Goal: Task Accomplishment & Management: Manage account settings

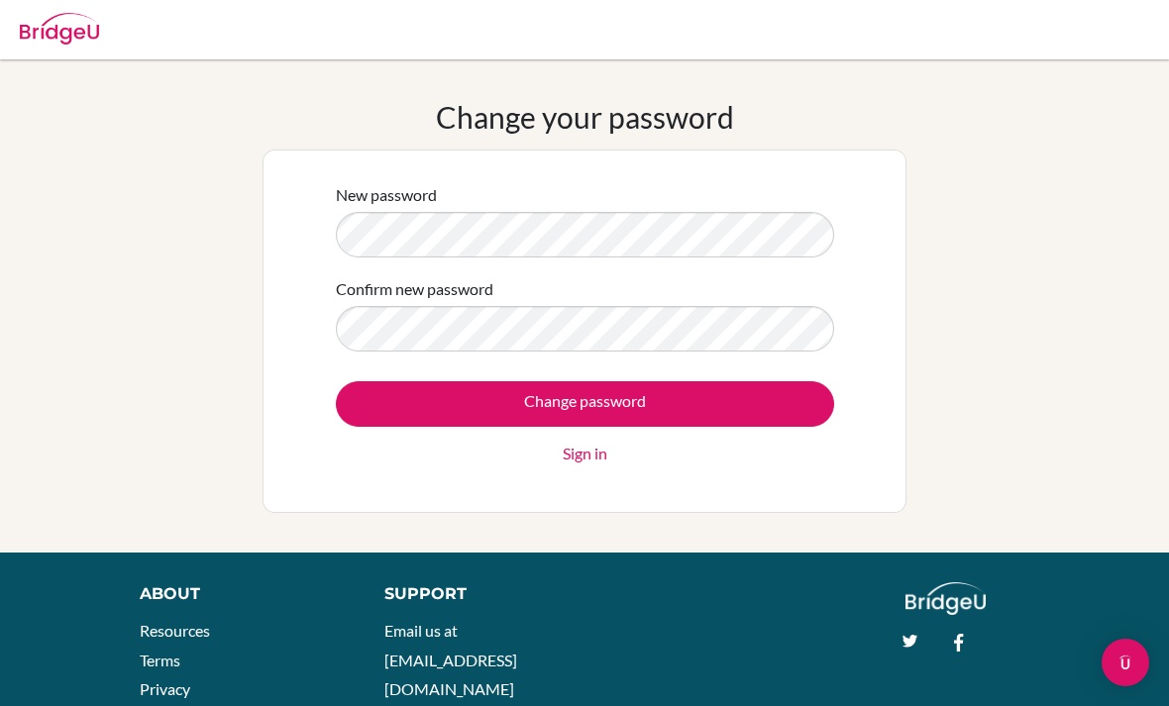
click at [772, 407] on input "Change password" at bounding box center [585, 404] width 498 height 46
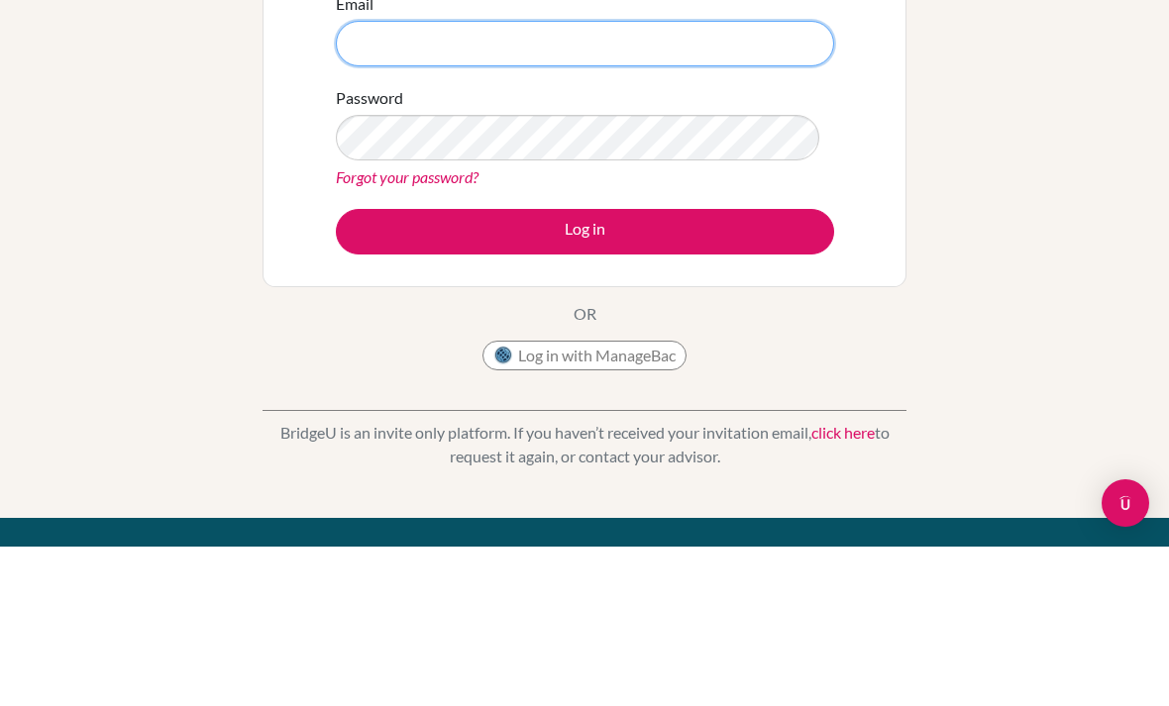
scroll to position [160, 0]
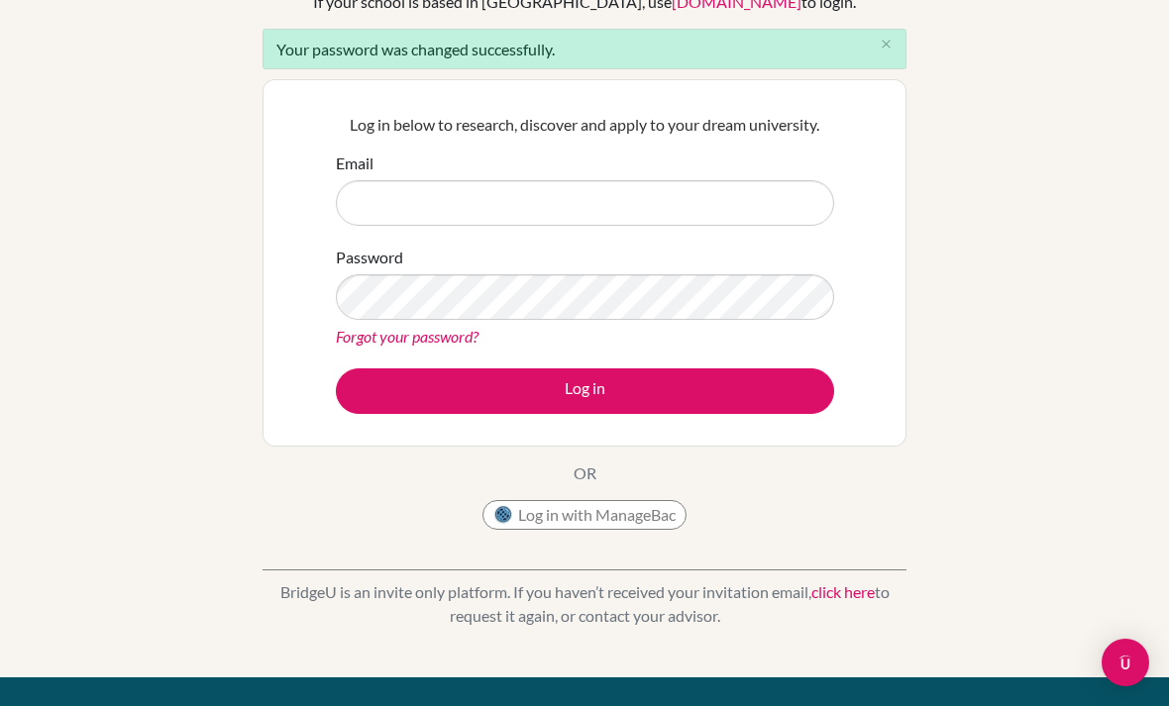
click at [1086, 197] on div "Welcome to BridgeU If your school is based in China, use app.bridge-u.com.cn to…" at bounding box center [584, 289] width 1169 height 698
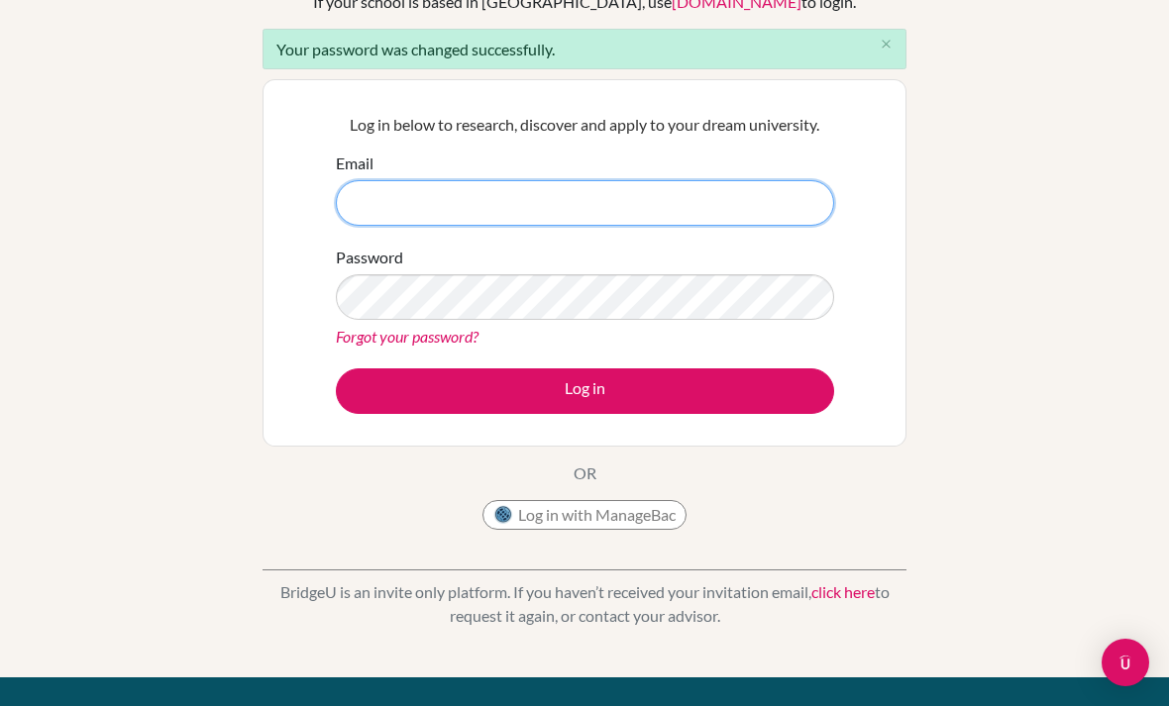
click at [378, 206] on input "Email" at bounding box center [585, 203] width 498 height 46
type input "oLWNtxkywQ3mE11z9Tu2"
click at [774, 209] on input "oLWNtxkywQ3mE11z9Tu2" at bounding box center [585, 203] width 498 height 46
click at [382, 206] on input "oLWNtxkywQ3mE11z9Tu2" at bounding box center [585, 203] width 498 height 46
click at [373, 197] on input "oLWNtxkywQ3mE11z9Tu2" at bounding box center [585, 203] width 498 height 46
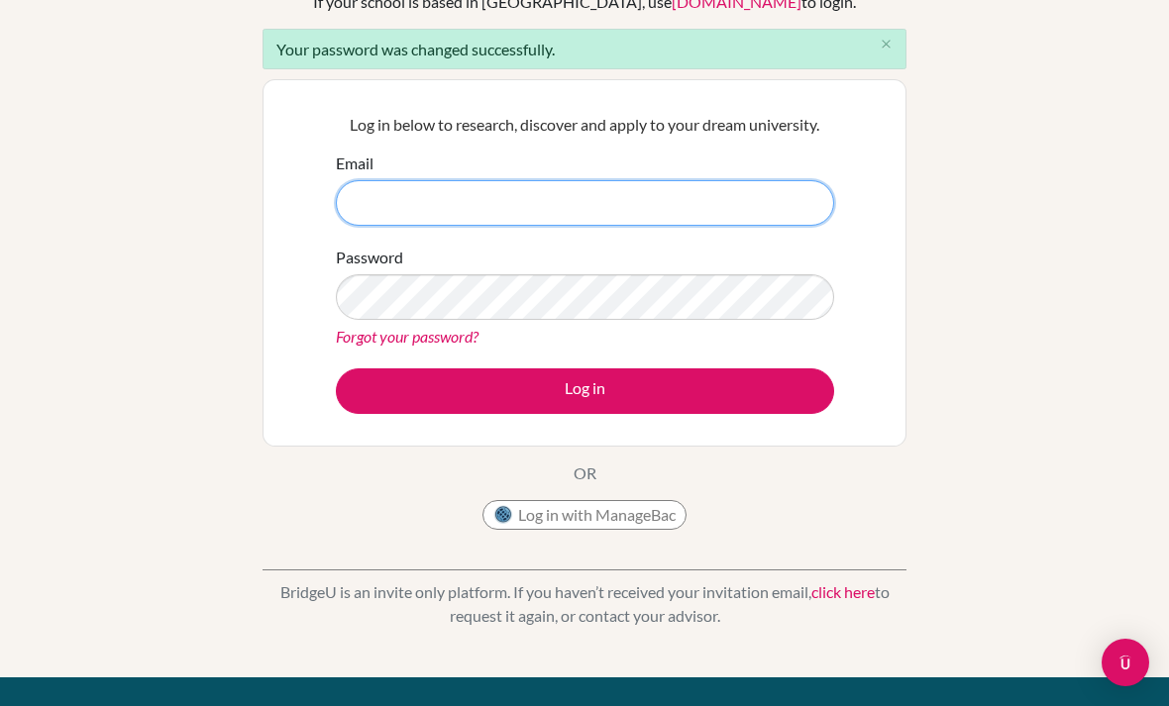
type input "い"
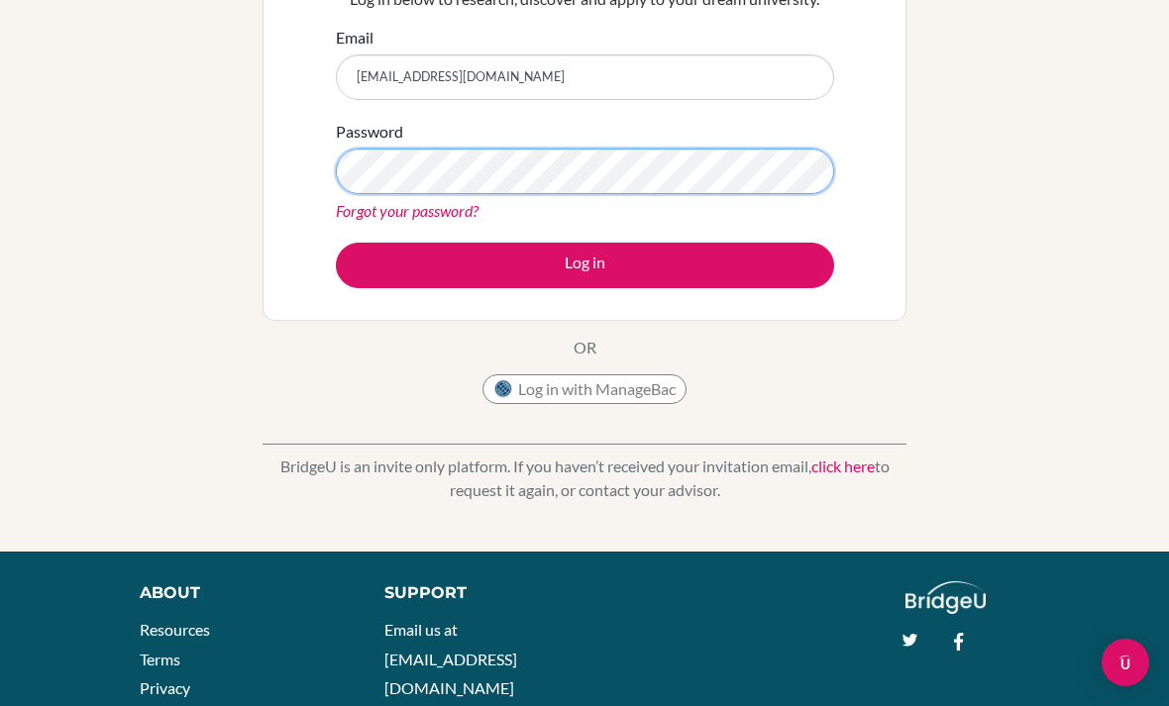
scroll to position [284, 0]
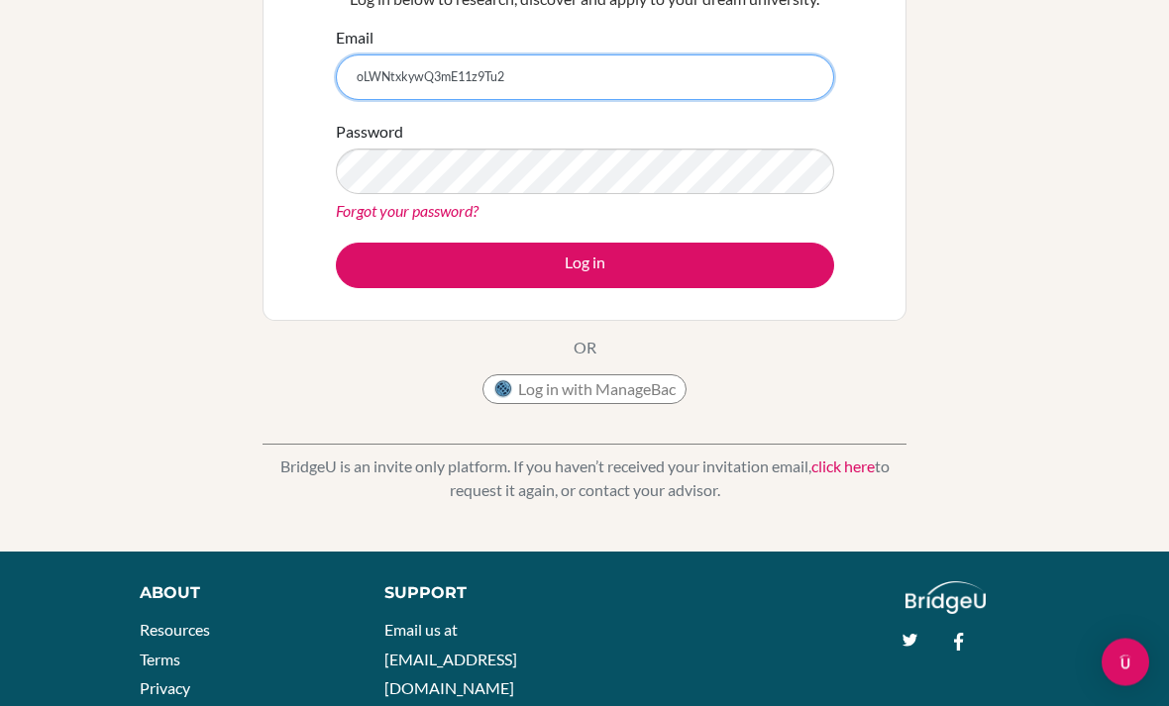
click at [679, 90] on input "oLWNtxkywQ3mE11z9Tu2" at bounding box center [585, 78] width 498 height 46
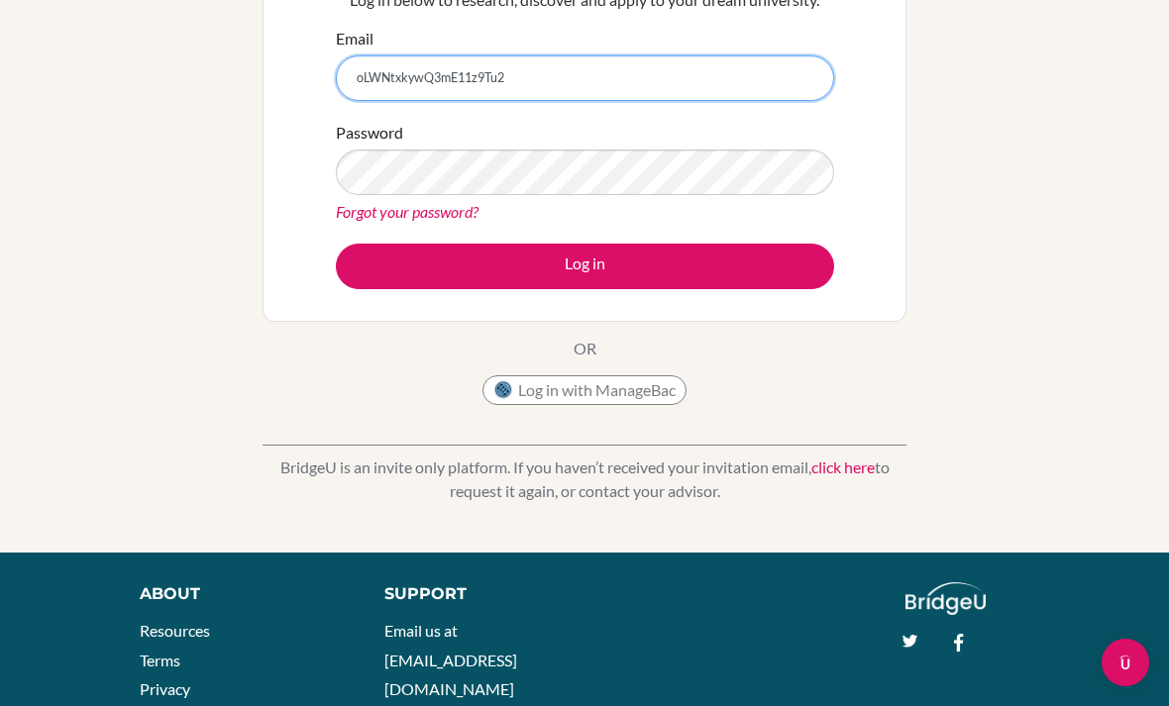
click at [385, 72] on input "oLWNtxkywQ3mE11z9Tu2" at bounding box center [585, 78] width 498 height 46
click at [374, 73] on input "oLWNtxkywQ3mE11z9Tu2" at bounding box center [585, 78] width 498 height 46
click at [517, 74] on input "oLWNtxkywQ3mE11z9Tu2" at bounding box center [585, 78] width 498 height 46
type input "oLWNtxkywQ3mE11z"
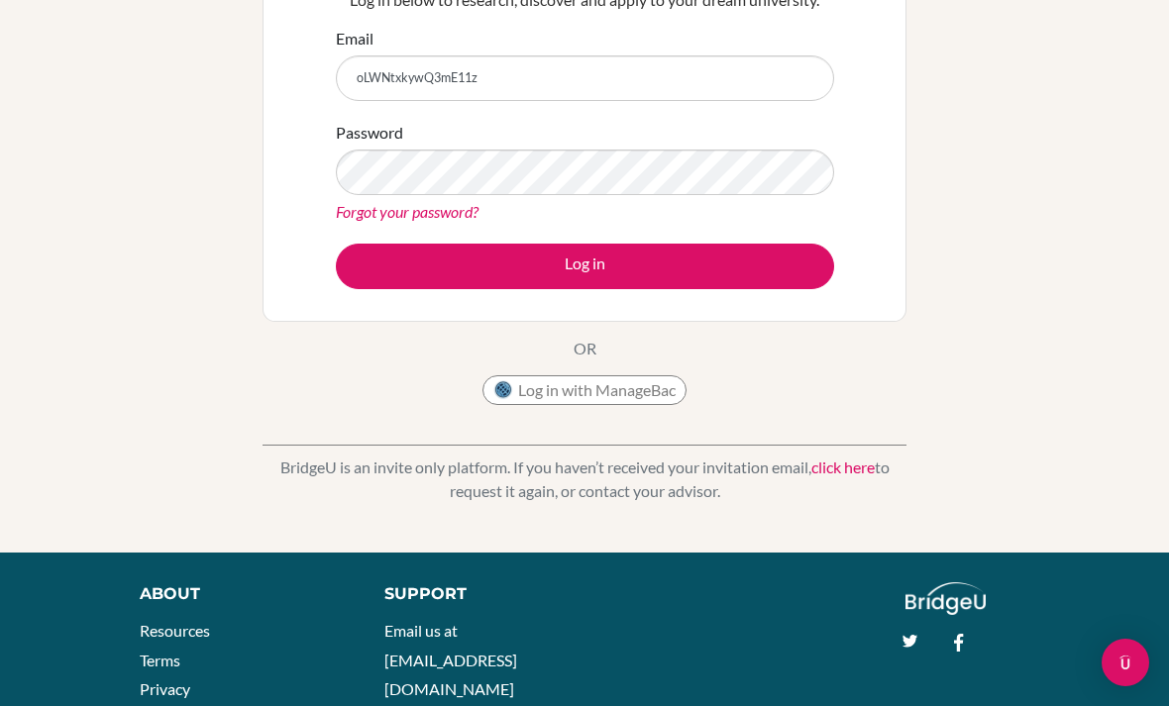
click at [747, 255] on button "Log in" at bounding box center [585, 267] width 498 height 46
click at [770, 256] on button "Log in" at bounding box center [585, 267] width 498 height 46
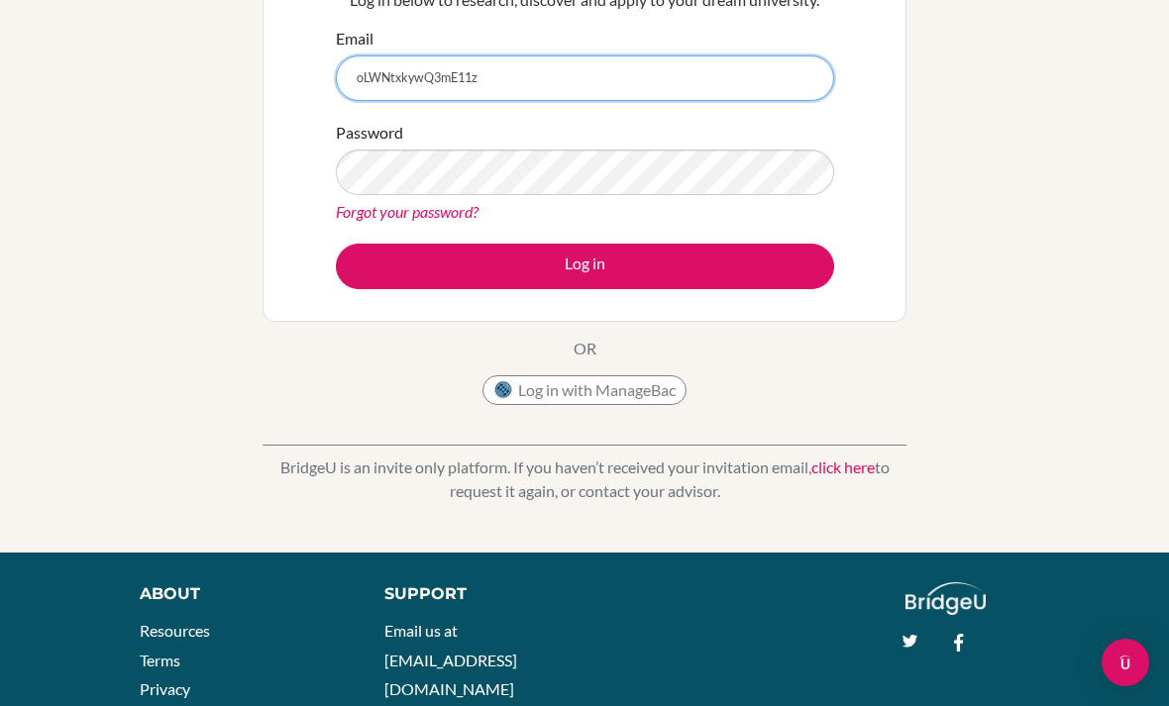
click at [369, 70] on input "oLWNtxkywQ3mE11z" at bounding box center [585, 78] width 498 height 46
click at [355, 69] on input "oLWNtxkywQ3mE11z" at bounding box center [585, 78] width 498 height 46
click at [585, 265] on button "Log in" at bounding box center [585, 267] width 498 height 46
type input "g25t.homma199@g"
click at [585, 265] on button "Log in" at bounding box center [585, 267] width 498 height 46
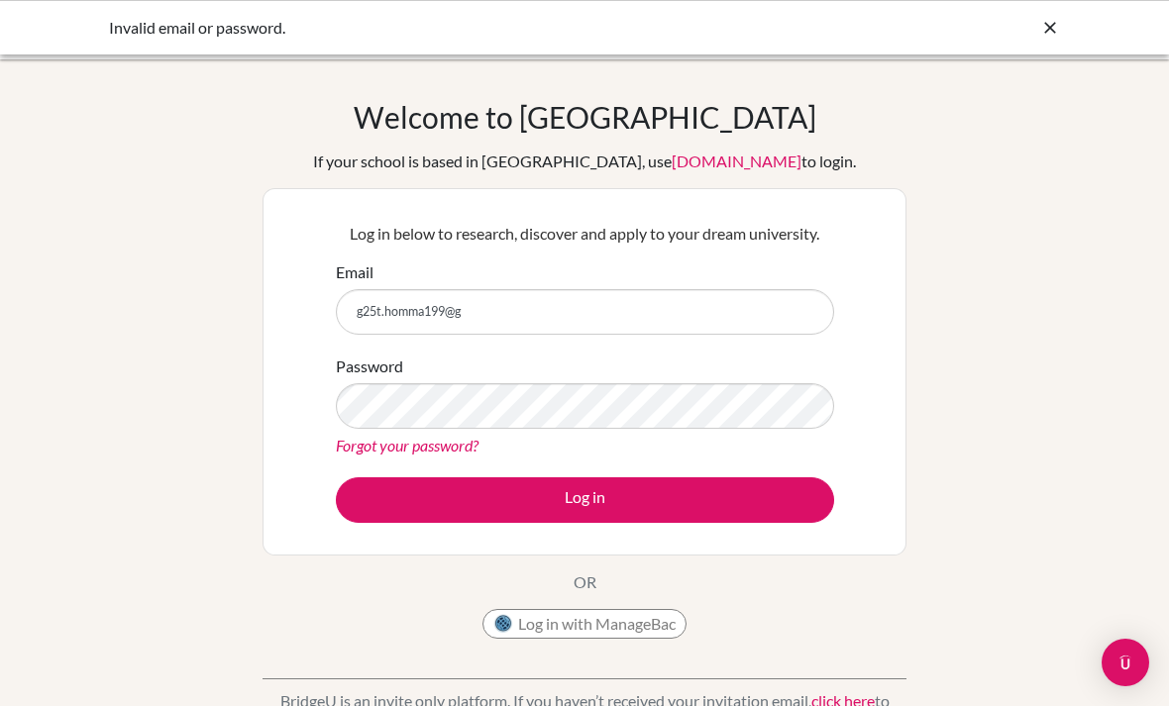
click at [973, 347] on div "Welcome to [GEOGRAPHIC_DATA] If your school is based in [GEOGRAPHIC_DATA], use …" at bounding box center [584, 423] width 1169 height 648
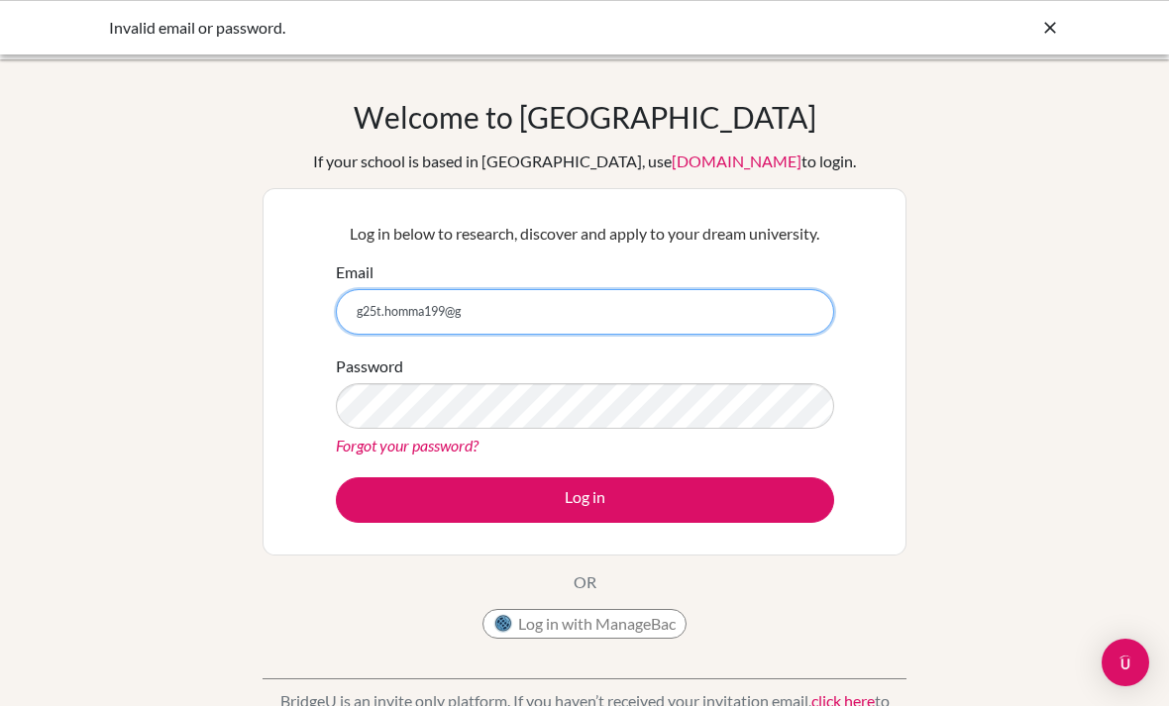
click at [724, 324] on input "g25t.homma199@g" at bounding box center [585, 312] width 498 height 46
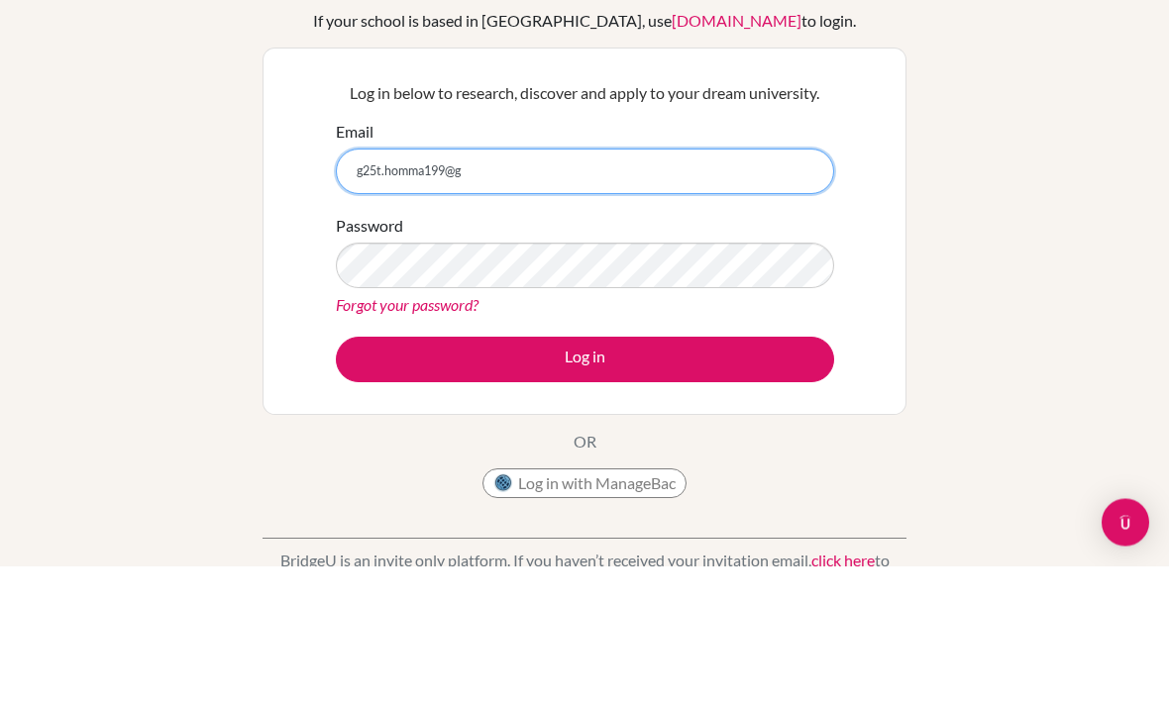
type input "oLWNtxkywQ3mE11z9Tu2"
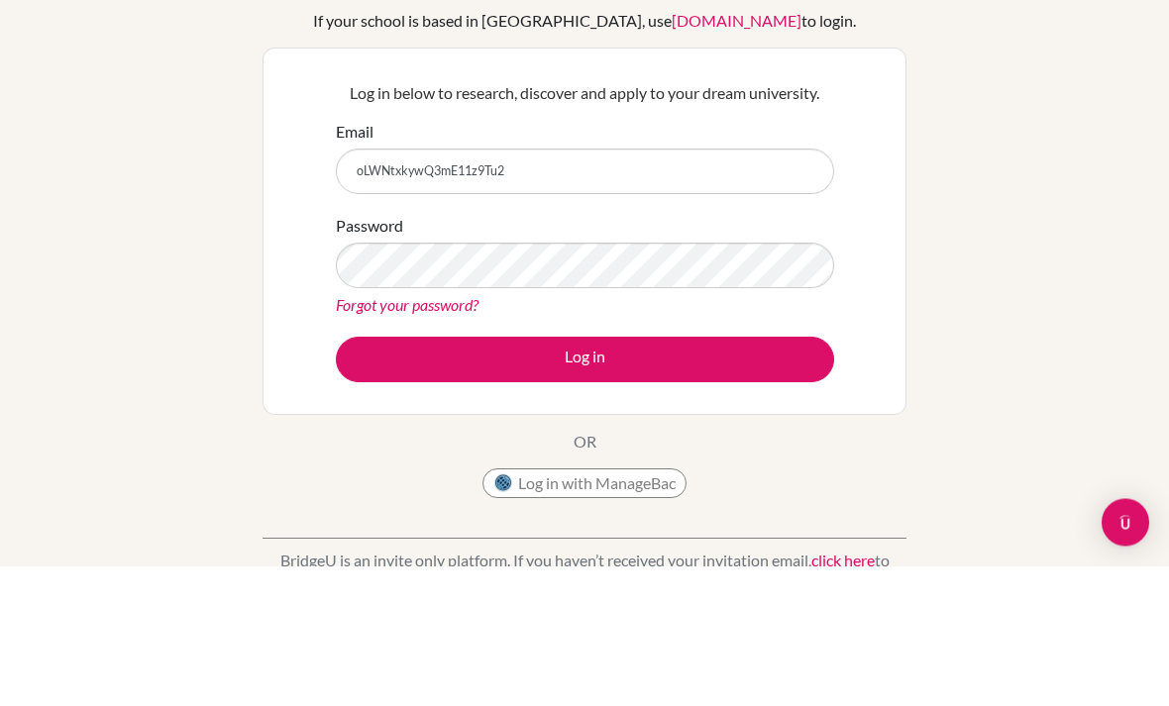
scroll to position [141, 0]
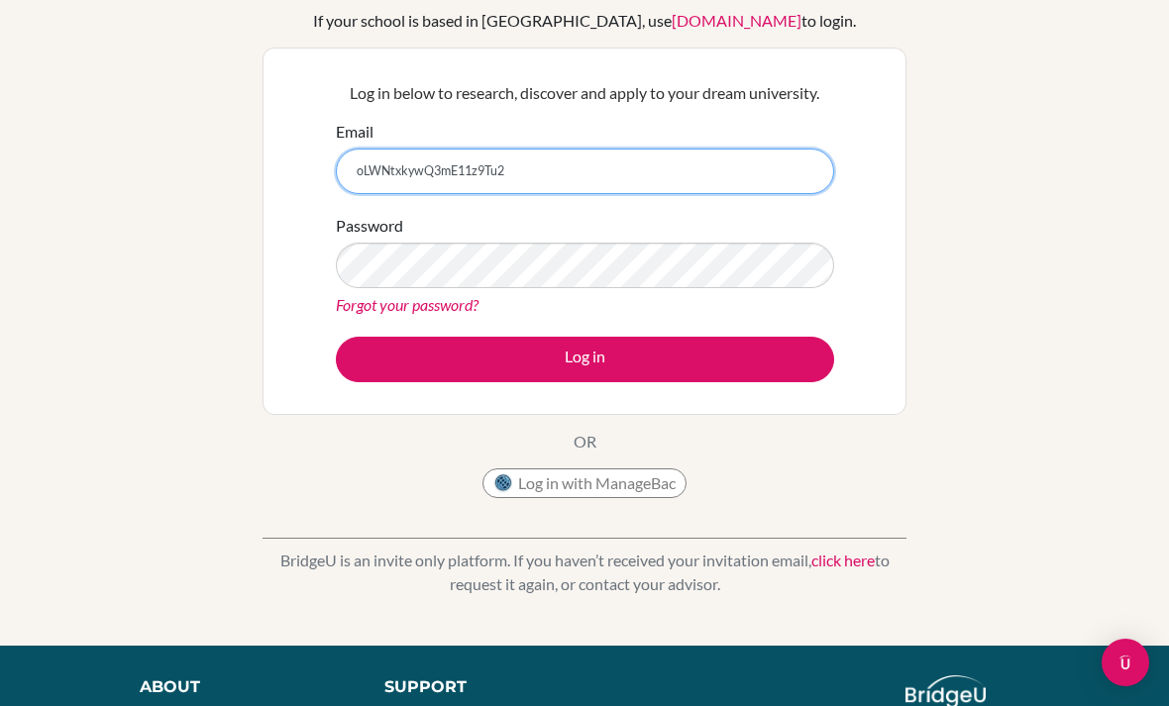
click at [708, 165] on input "oLWNtxkywQ3mE11z9Tu2" at bounding box center [585, 172] width 498 height 46
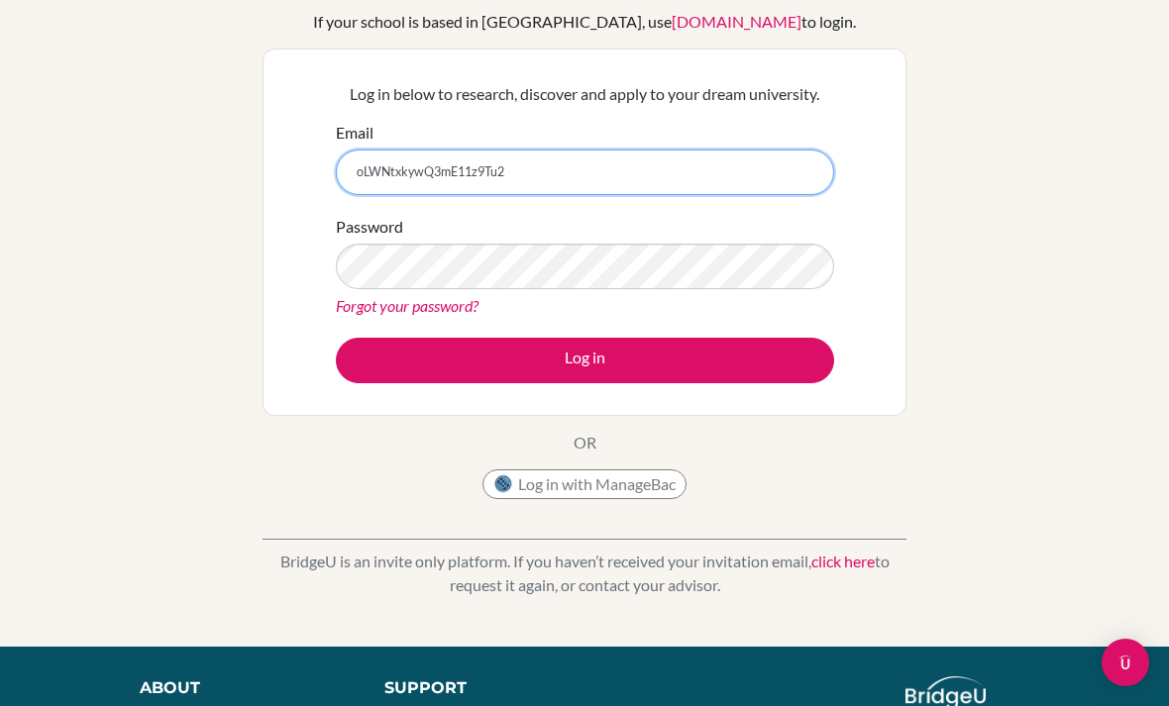
click at [353, 173] on input "oLWNtxkywQ3mE11z9Tu2" at bounding box center [585, 173] width 498 height 46
click at [384, 173] on input "oLWNtxkywQ3mE11z9Tu2" at bounding box center [585, 173] width 498 height 46
click at [385, 162] on input "oLWNtxkywQ3mE11z9Tu2" at bounding box center [585, 173] width 498 height 46
click at [374, 168] on input "oLWNtxkywQ3mE11z9Tu2" at bounding box center [585, 173] width 498 height 46
type input "[EMAIL_ADDRESS][DOMAIN_NAME]"
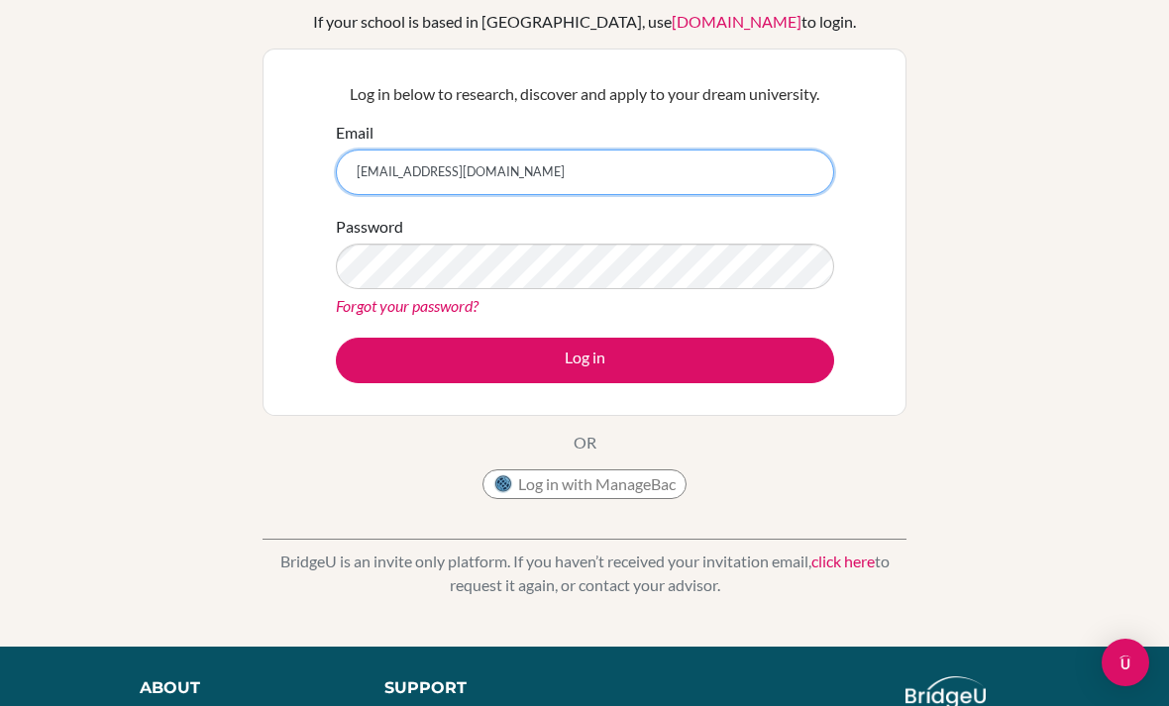
click at [585, 359] on button "Log in" at bounding box center [585, 361] width 498 height 46
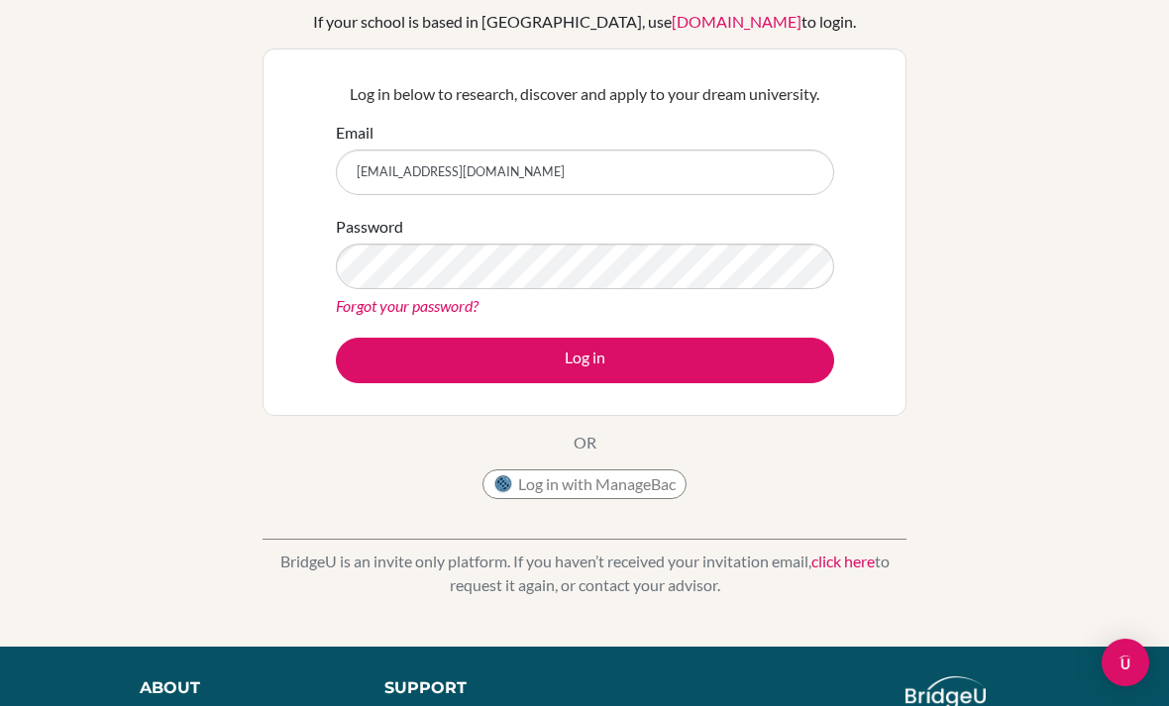
click at [1096, 266] on div "Welcome to [GEOGRAPHIC_DATA] If your school is based in [GEOGRAPHIC_DATA], use …" at bounding box center [584, 283] width 1169 height 648
